Goal: Check status: Check status

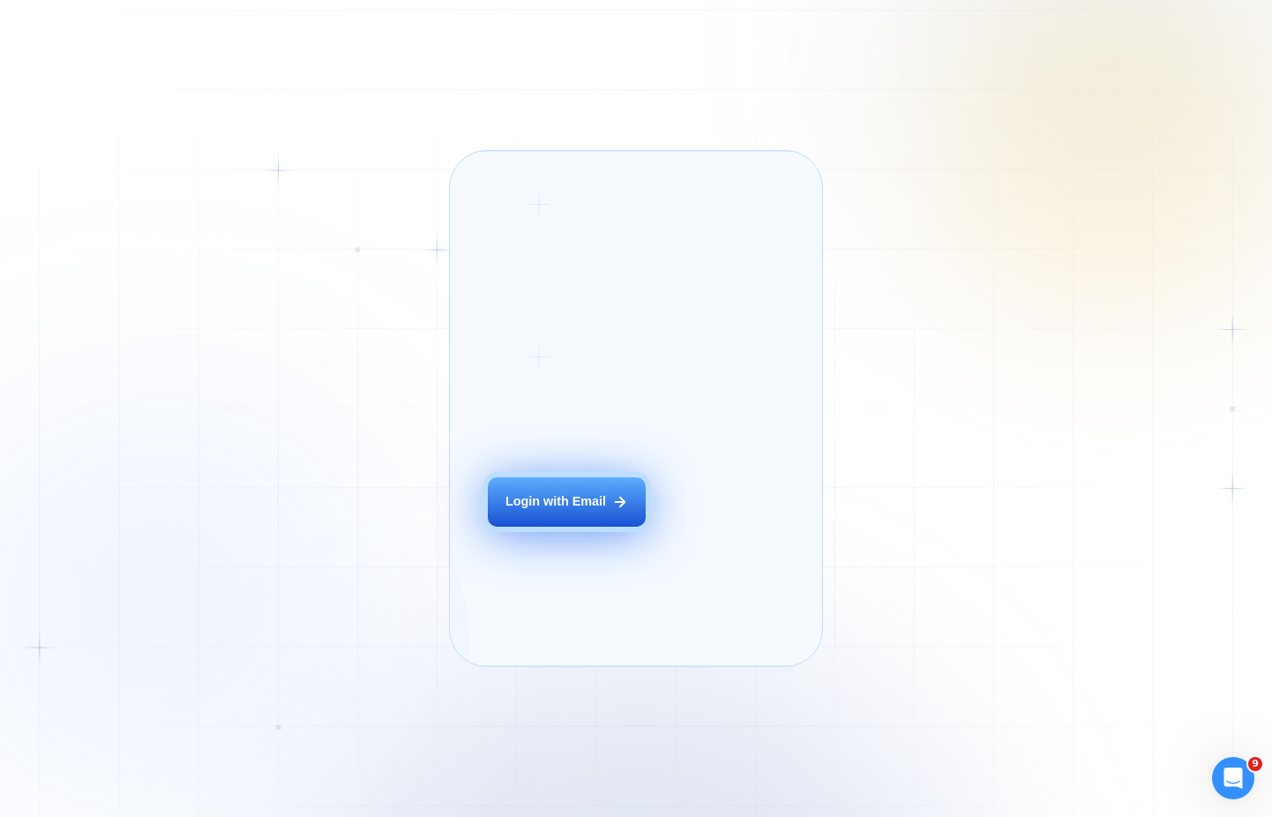
click at [573, 511] on div "Login with Email" at bounding box center [556, 502] width 101 height 18
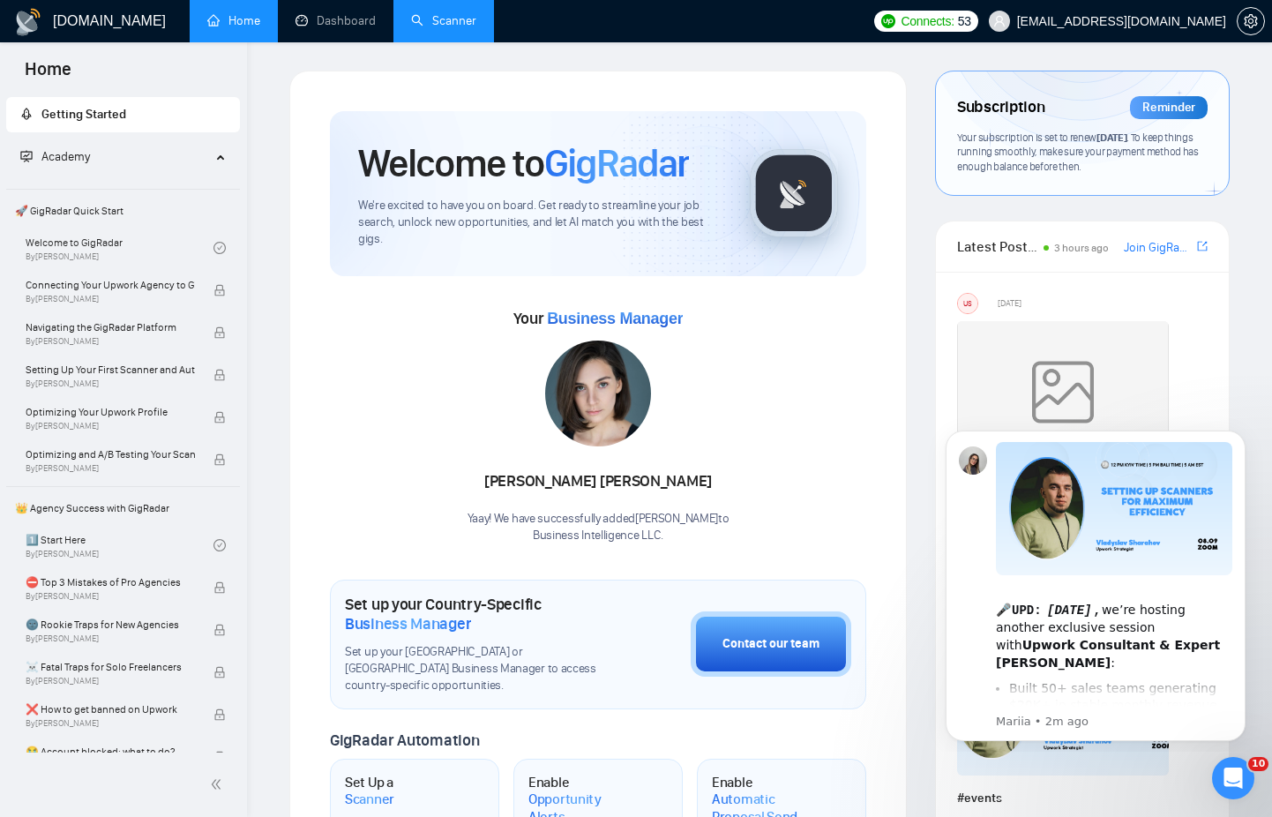
click at [443, 25] on link "Scanner" at bounding box center [443, 20] width 65 height 15
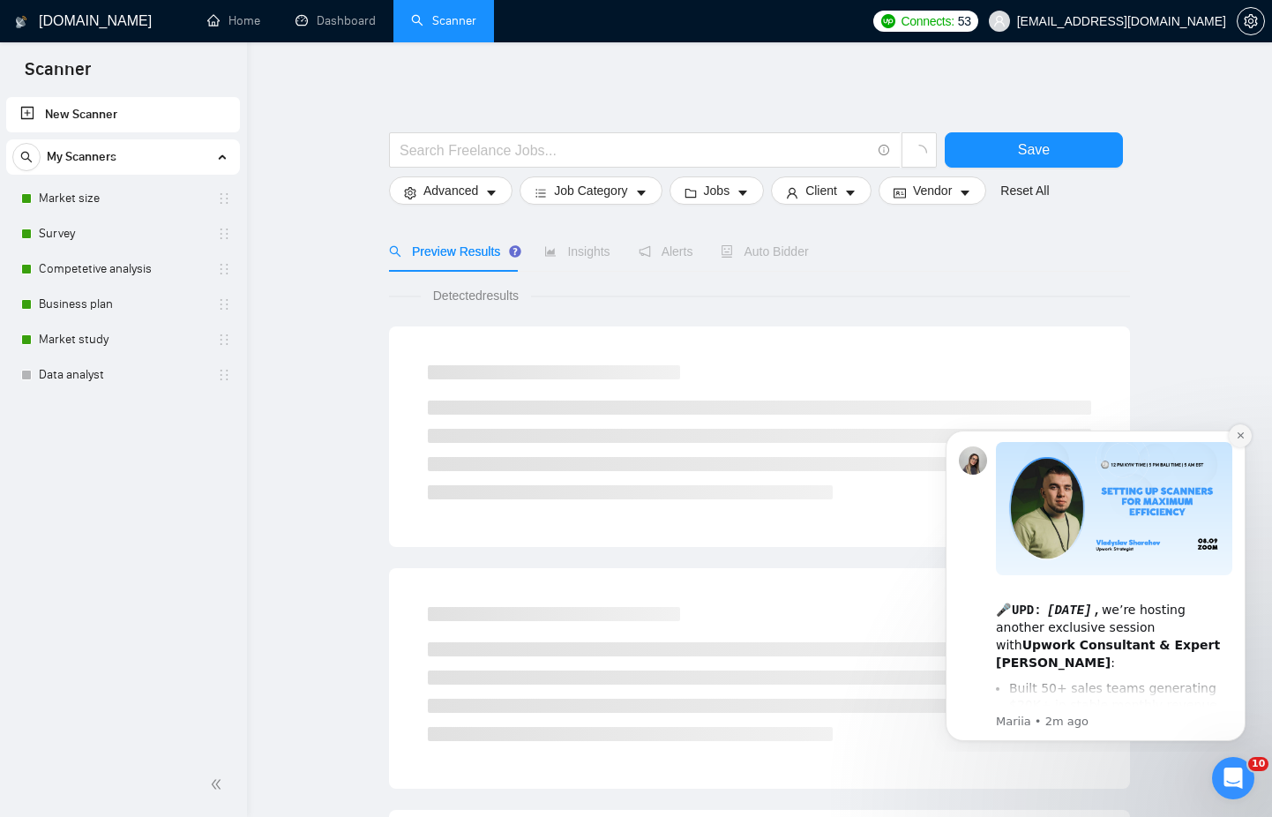
click at [1241, 438] on icon "Dismiss notification" at bounding box center [1241, 436] width 10 height 10
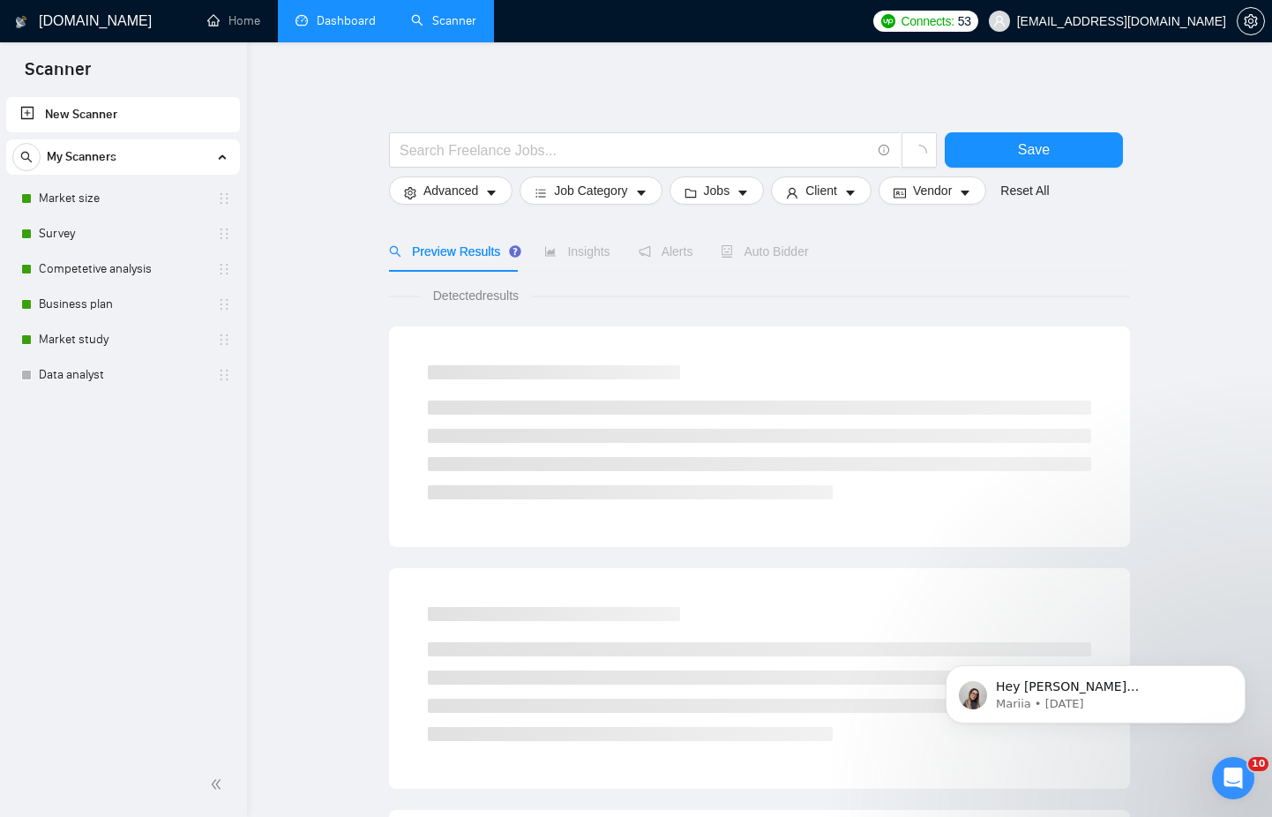
click at [348, 28] on link "Dashboard" at bounding box center [336, 20] width 80 height 15
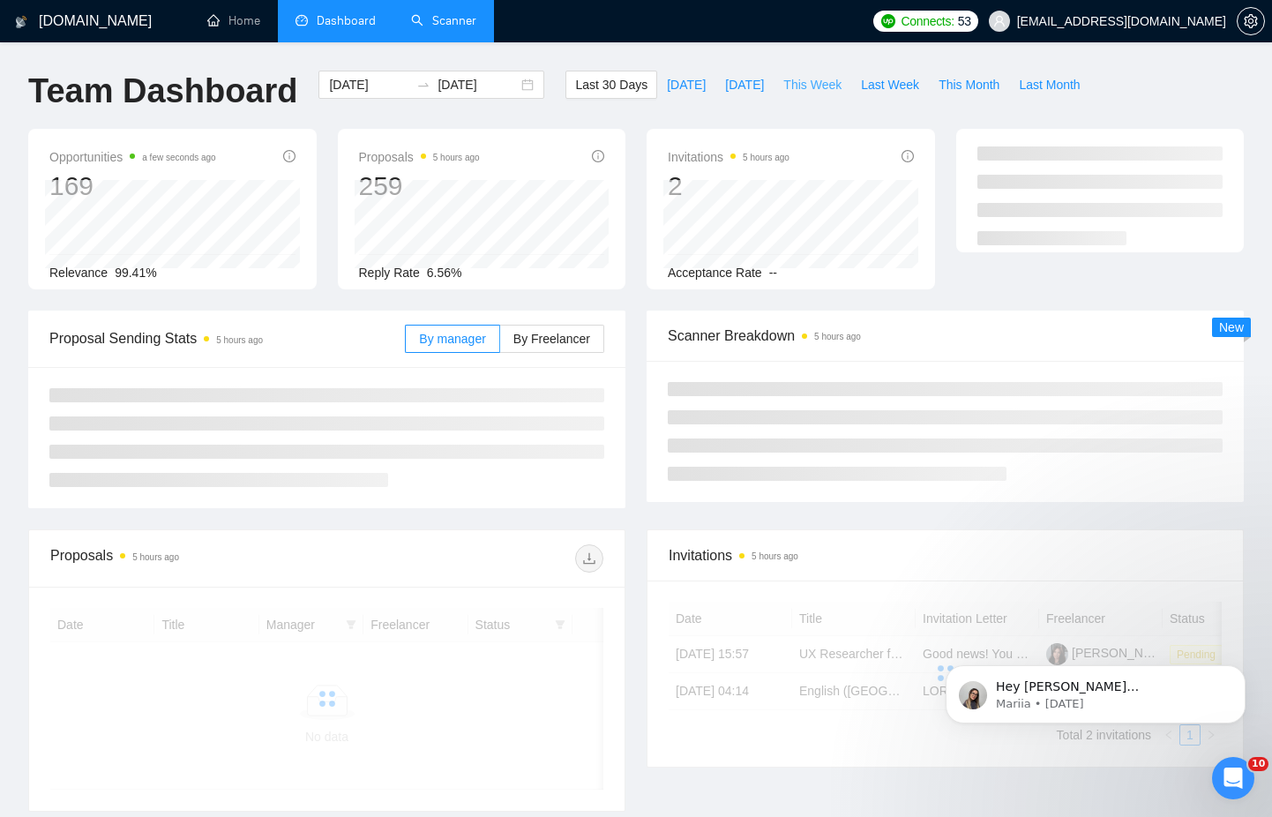
click at [825, 86] on span "This Week" at bounding box center [812, 84] width 58 height 19
type input "[DATE]"
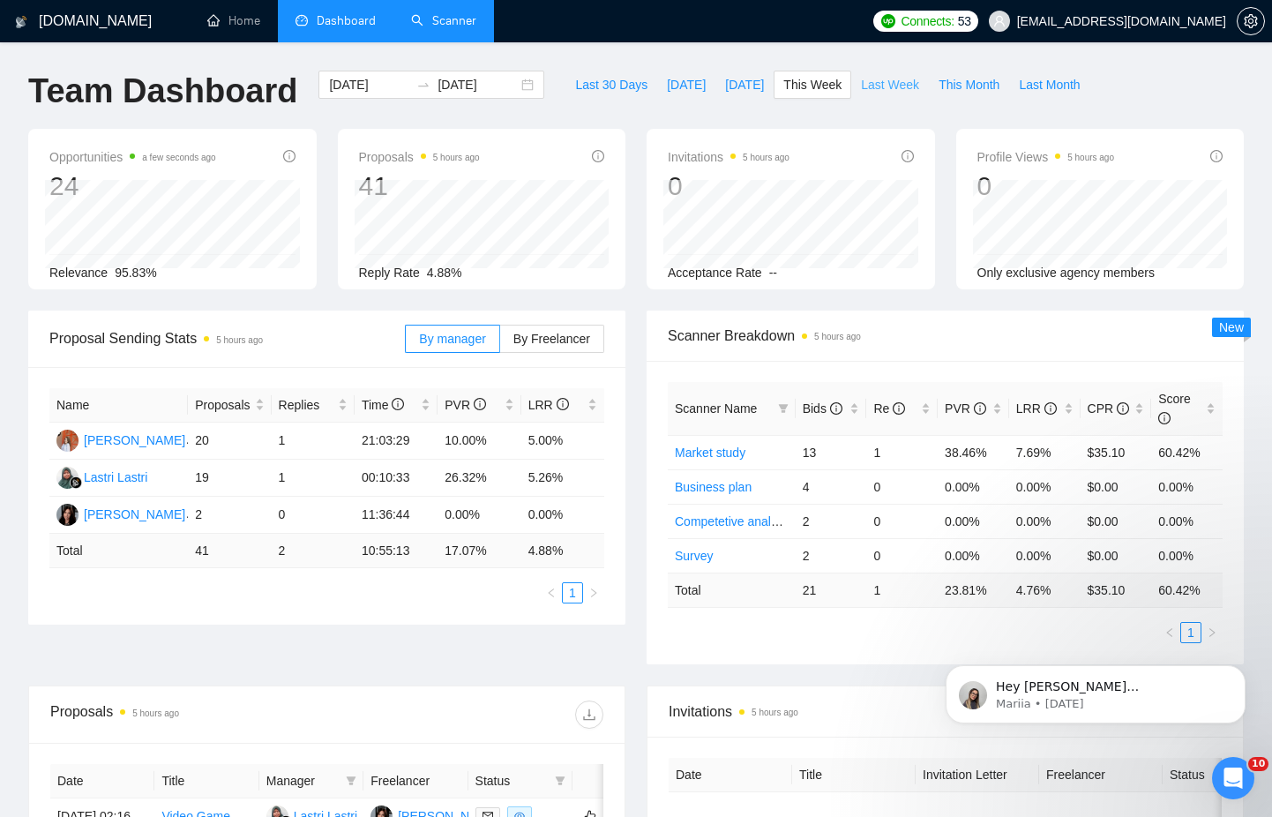
click at [907, 86] on span "Last Week" at bounding box center [890, 84] width 58 height 19
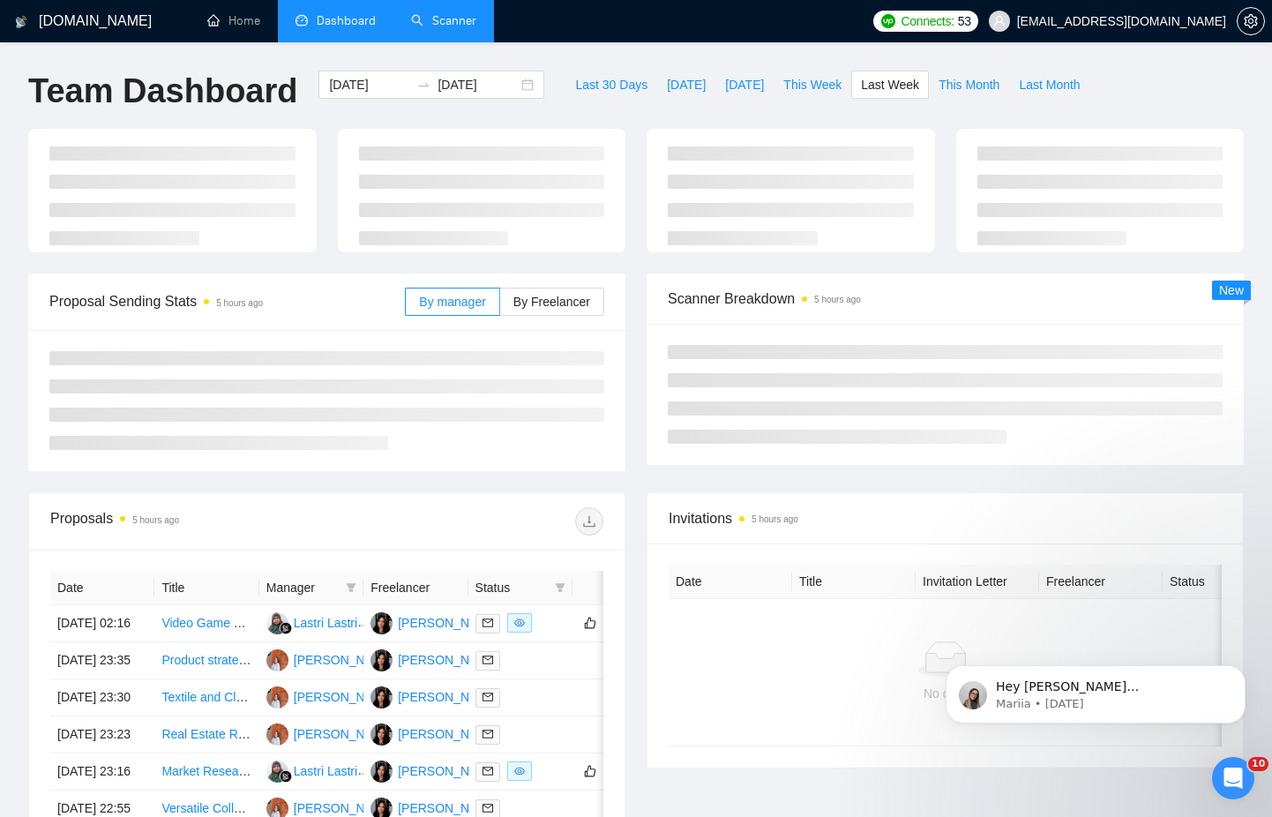
type input "[DATE]"
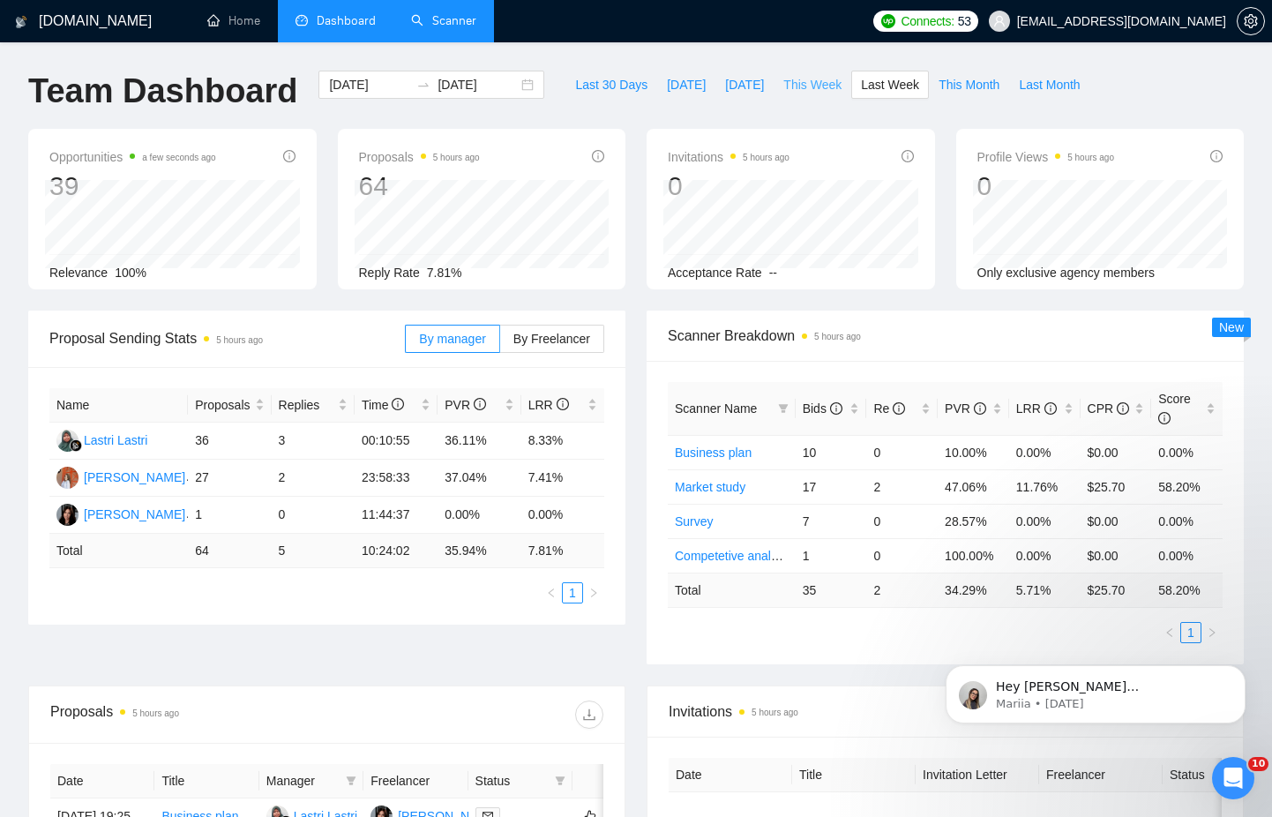
click at [825, 78] on span "This Week" at bounding box center [812, 84] width 58 height 19
type input "[DATE]"
click at [907, 79] on span "Last Week" at bounding box center [890, 84] width 58 height 19
type input "[DATE]"
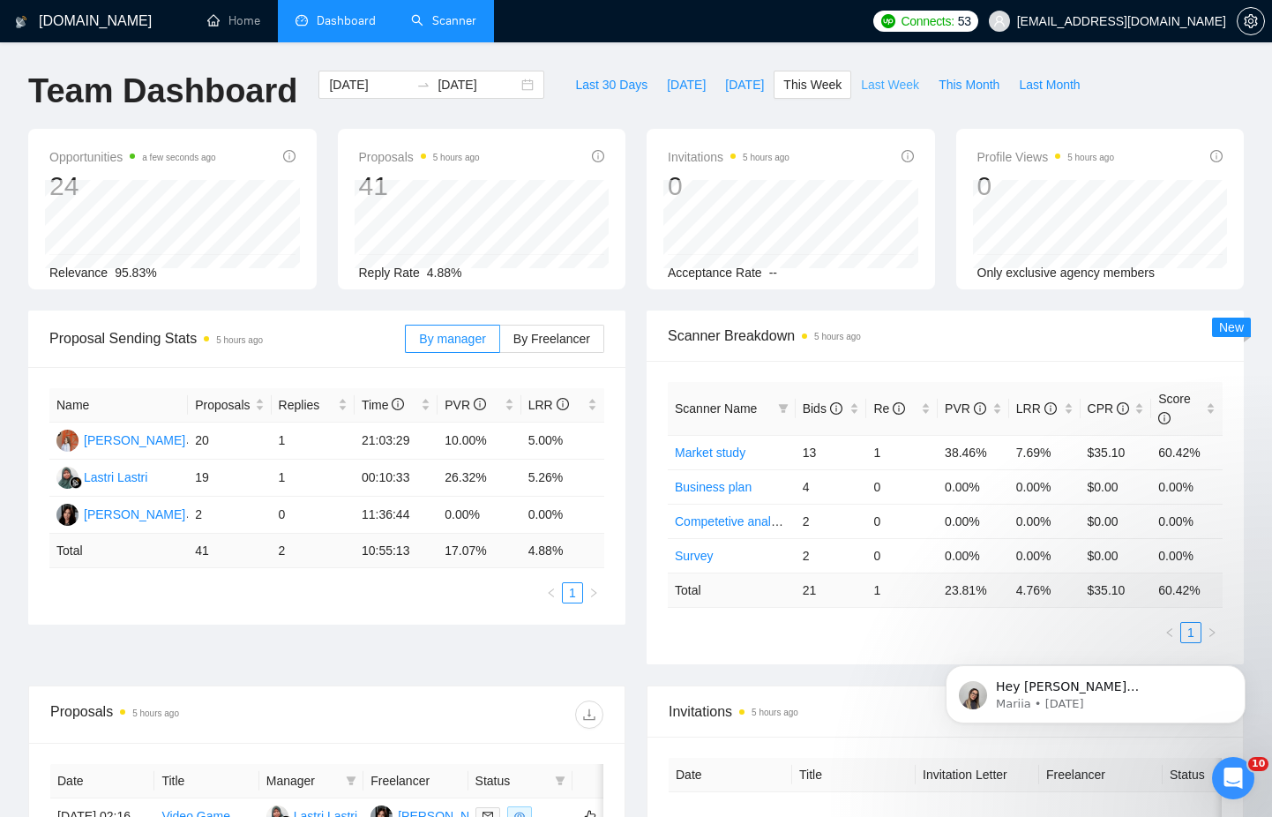
type input "[DATE]"
click at [976, 79] on span "This Month" at bounding box center [969, 84] width 61 height 19
type input "[DATE]"
click at [1054, 86] on span "Last Month" at bounding box center [1049, 84] width 61 height 19
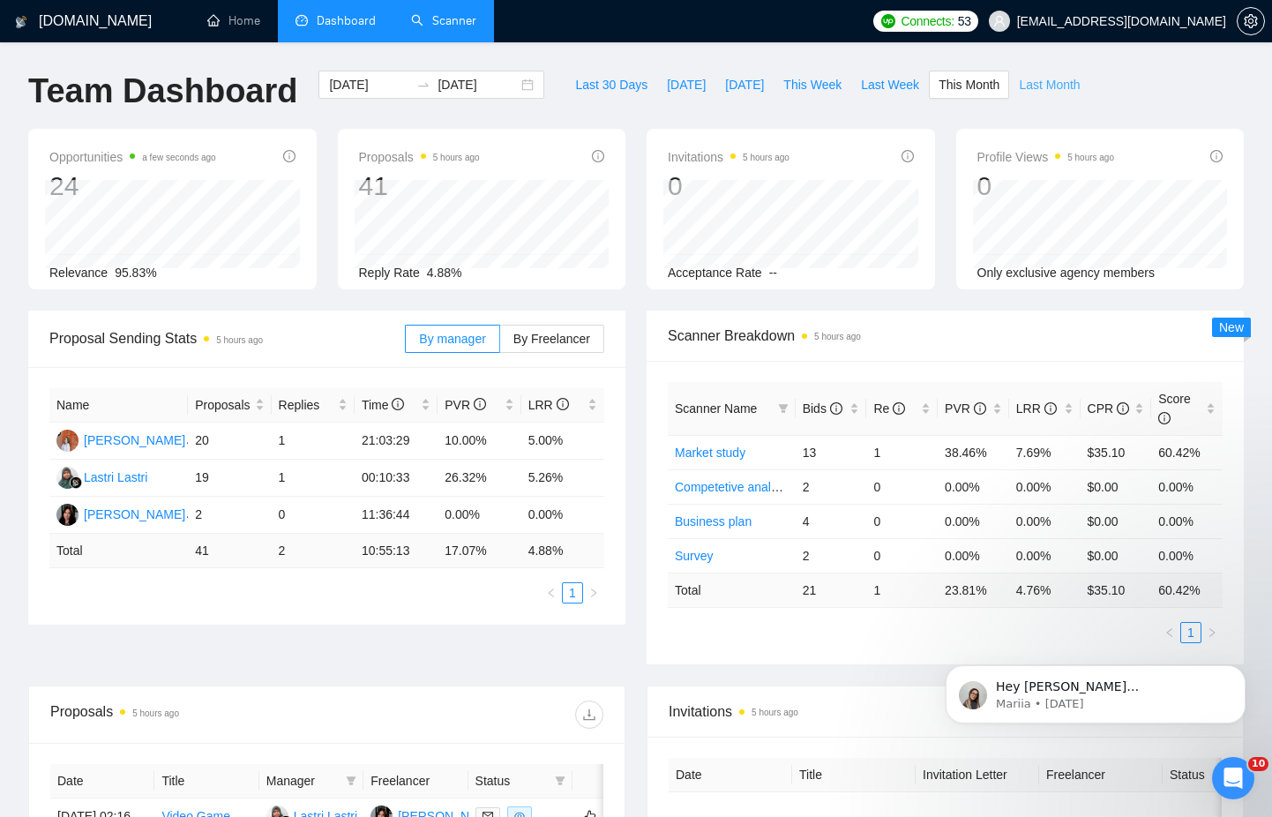
type input "[DATE]"
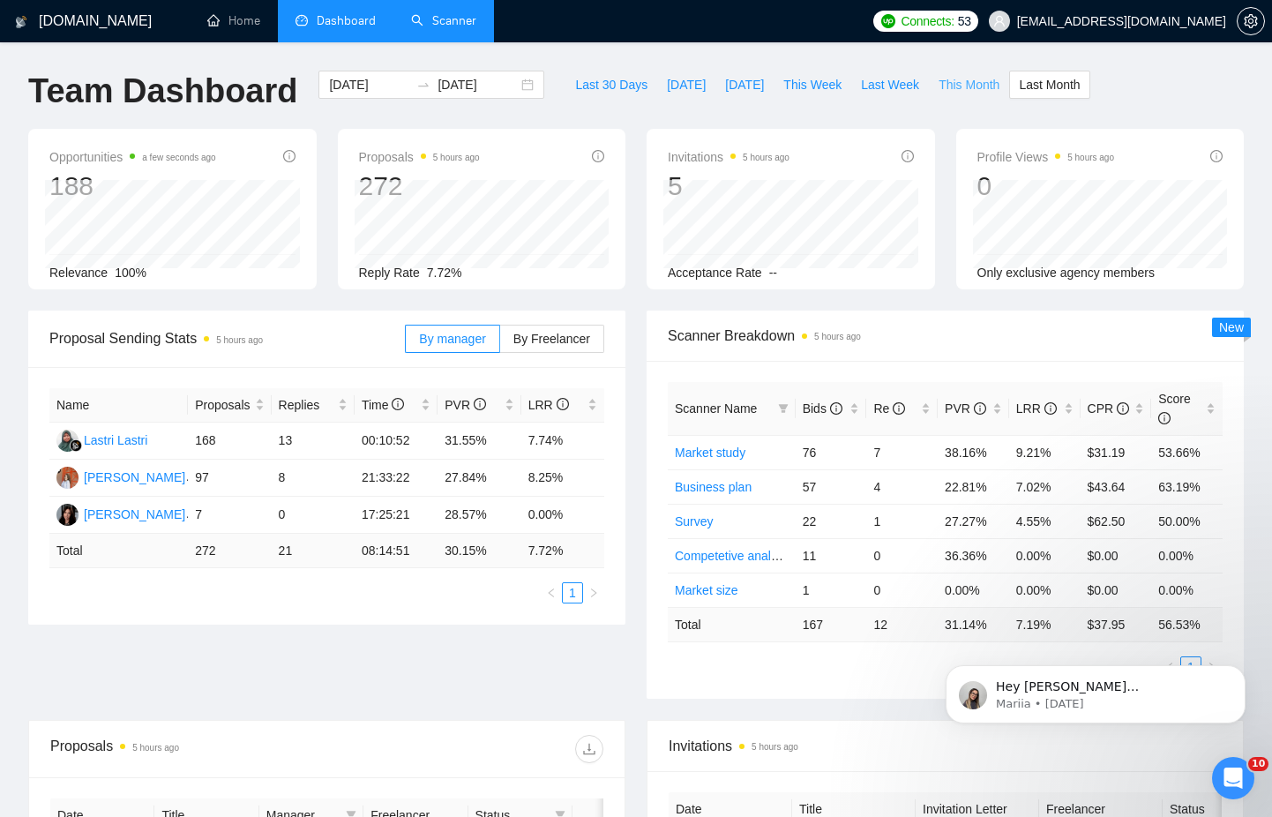
click at [977, 82] on span "This Month" at bounding box center [969, 84] width 61 height 19
type input "[DATE]"
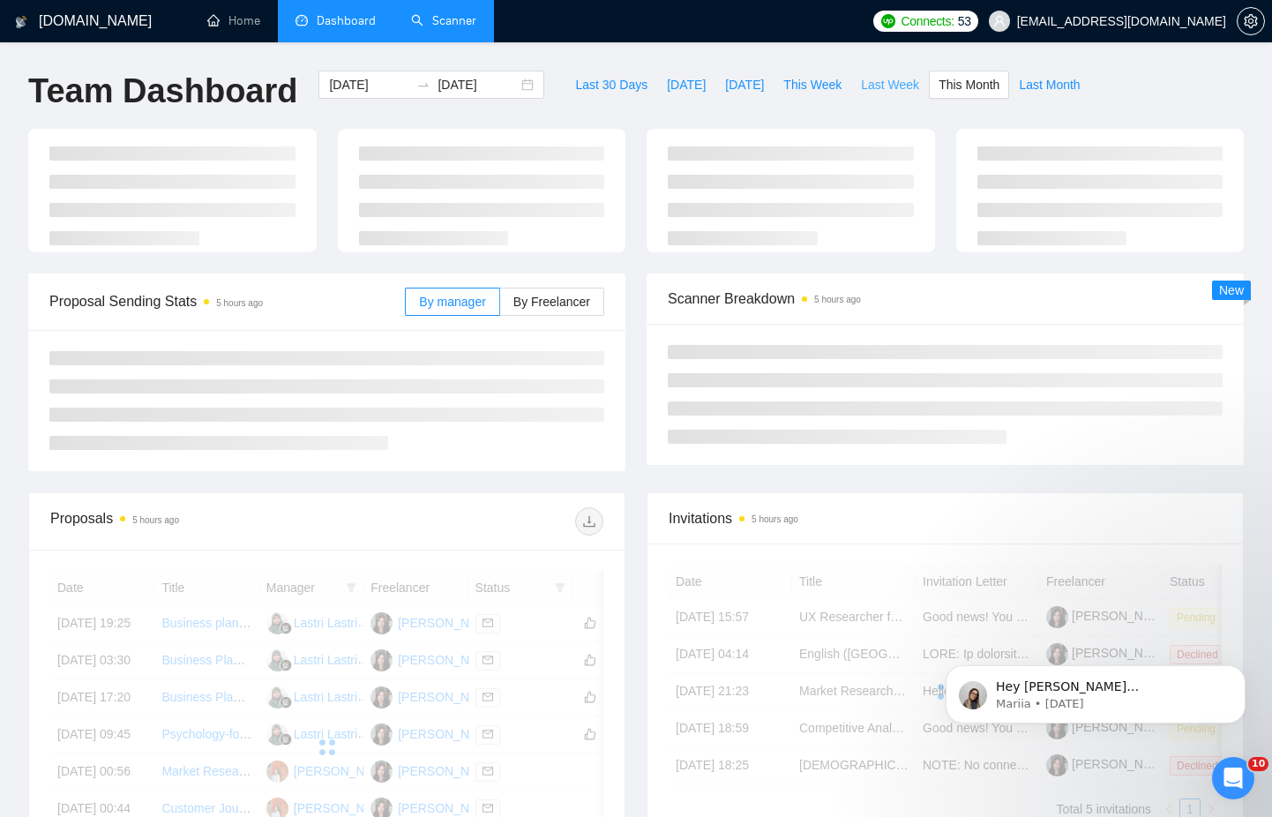
click at [903, 83] on span "Last Week" at bounding box center [890, 84] width 58 height 19
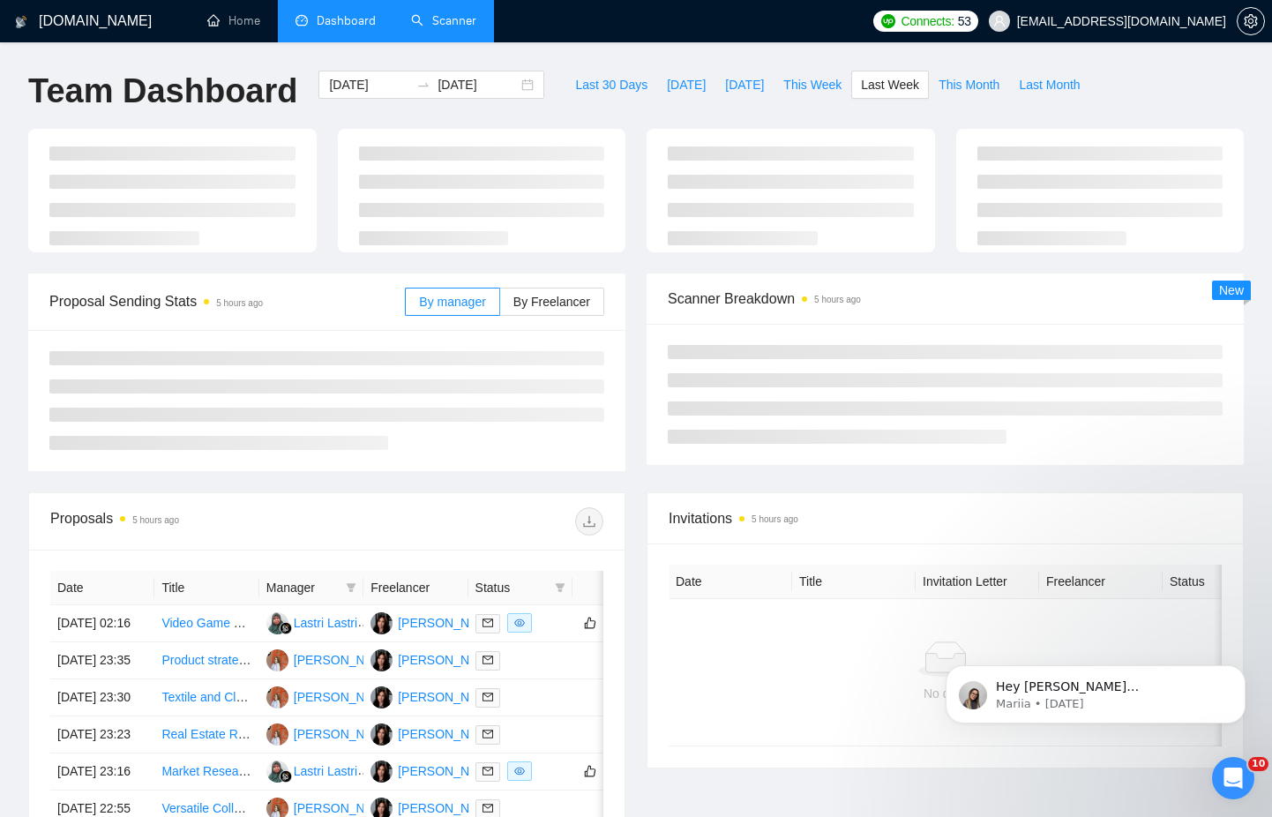
type input "[DATE]"
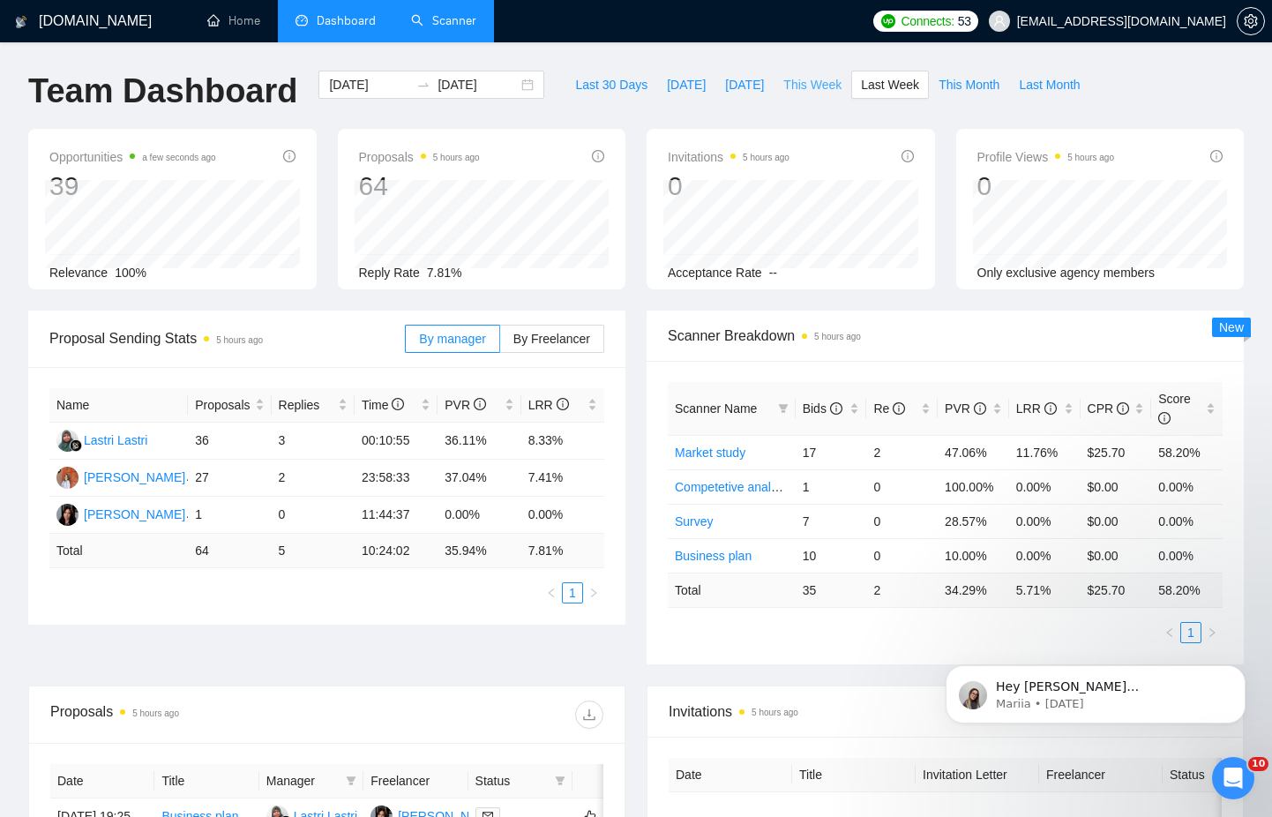
click at [821, 79] on span "This Week" at bounding box center [812, 84] width 58 height 19
type input "[DATE]"
